Goal: Information Seeking & Learning: Find specific page/section

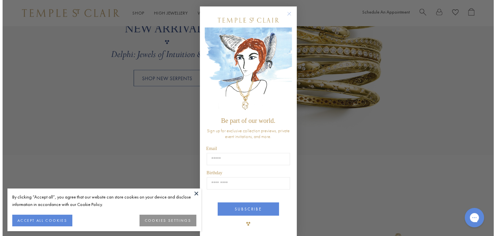
scroll to position [612, 0]
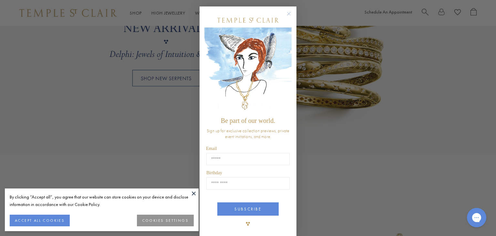
click at [286, 15] on circle "Close dialog" at bounding box center [289, 14] width 8 height 8
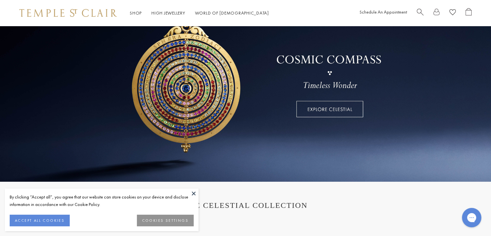
scroll to position [70, 0]
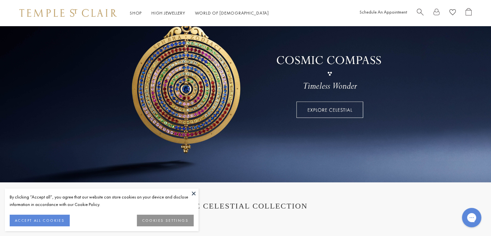
click at [198, 108] on link at bounding box center [245, 69] width 491 height 226
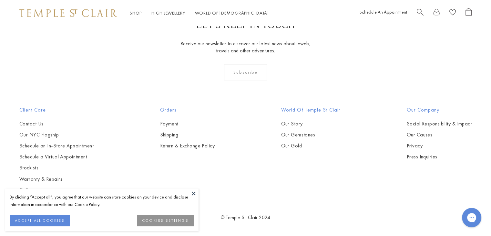
scroll to position [2142, 0]
click at [194, 194] on button at bounding box center [194, 193] width 10 height 10
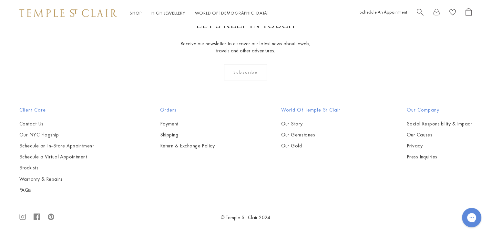
scroll to position [2266, 0]
click at [423, 8] on span "Search" at bounding box center [420, 11] width 7 height 7
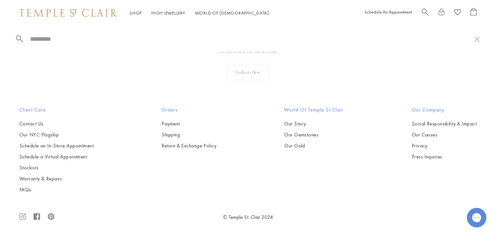
click at [425, 13] on span "Search" at bounding box center [425, 11] width 7 height 7
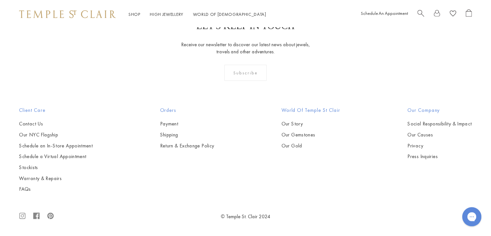
scroll to position [2266, 0]
click at [425, 13] on div at bounding box center [444, 13] width 55 height 10
click at [419, 11] on span "Search" at bounding box center [420, 11] width 7 height 7
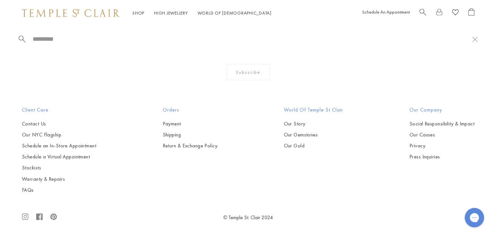
scroll to position [2284, 0]
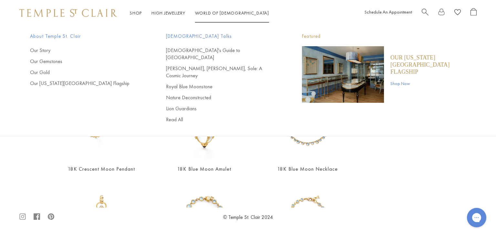
click at [426, 11] on span "Search" at bounding box center [425, 11] width 7 height 7
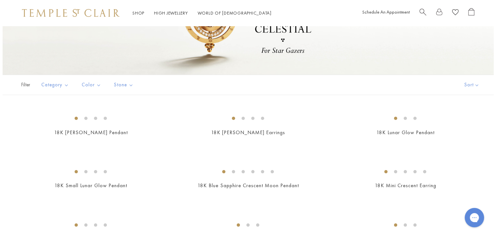
scroll to position [0, 0]
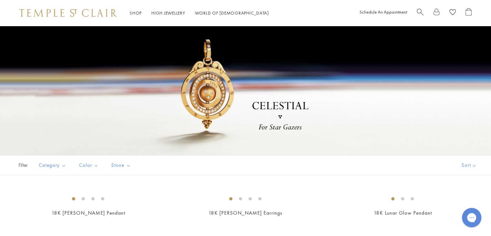
click at [421, 11] on span "Search" at bounding box center [420, 11] width 7 height 7
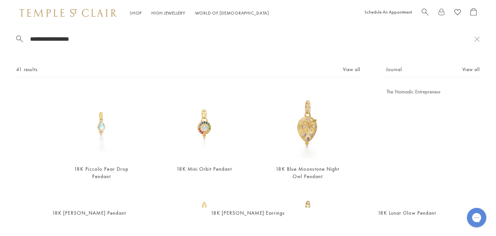
type input "**********"
click at [153, 51] on div "**********" at bounding box center [248, 117] width 496 height 182
click at [89, 39] on input "**********" at bounding box center [251, 38] width 445 height 7
click at [391, 71] on span "Journal" at bounding box center [394, 70] width 16 height 8
